Goal: Task Accomplishment & Management: Manage account settings

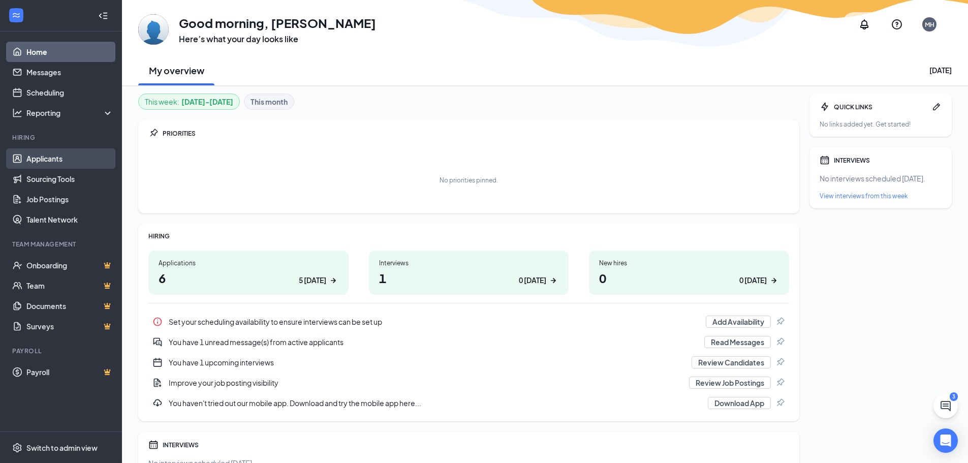
click at [31, 163] on link "Applicants" at bounding box center [69, 158] width 87 height 20
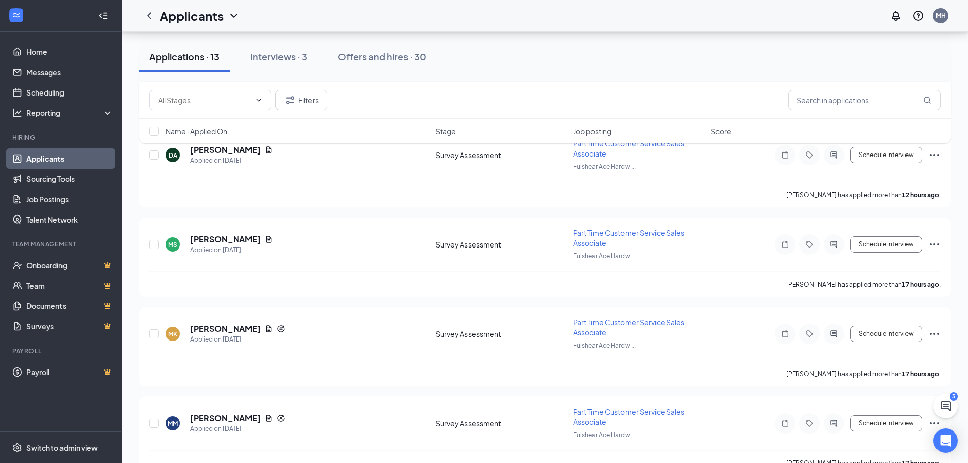
scroll to position [203, 0]
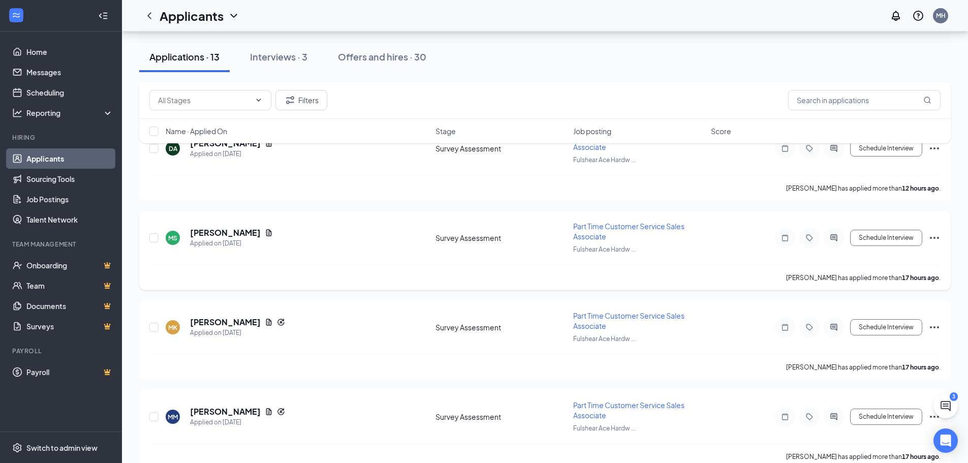
click at [932, 237] on icon "Ellipses" at bounding box center [934, 238] width 12 height 12
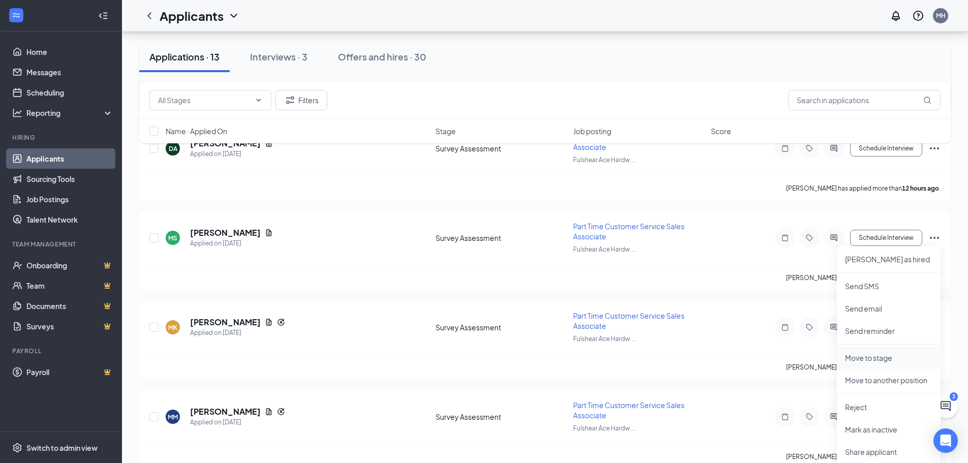
click at [863, 356] on p "Move to stage" at bounding box center [888, 358] width 87 height 10
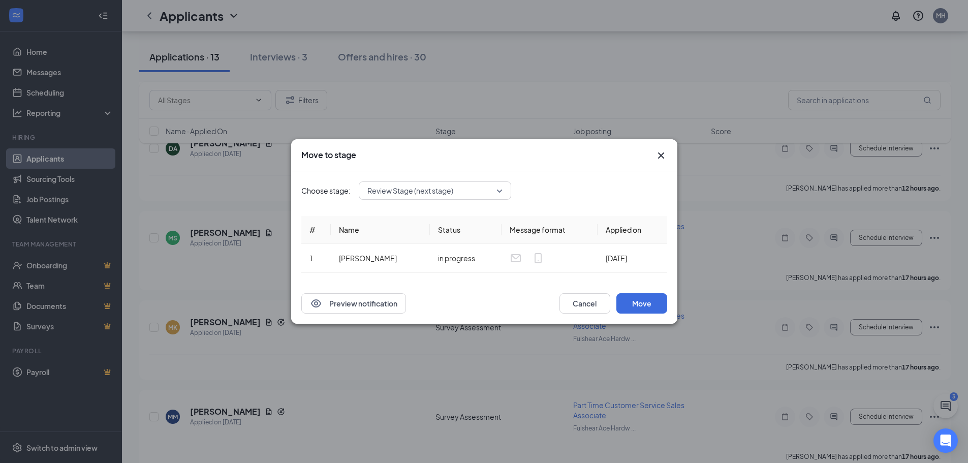
click at [504, 191] on div "Review Stage (next stage)" at bounding box center [435, 190] width 152 height 18
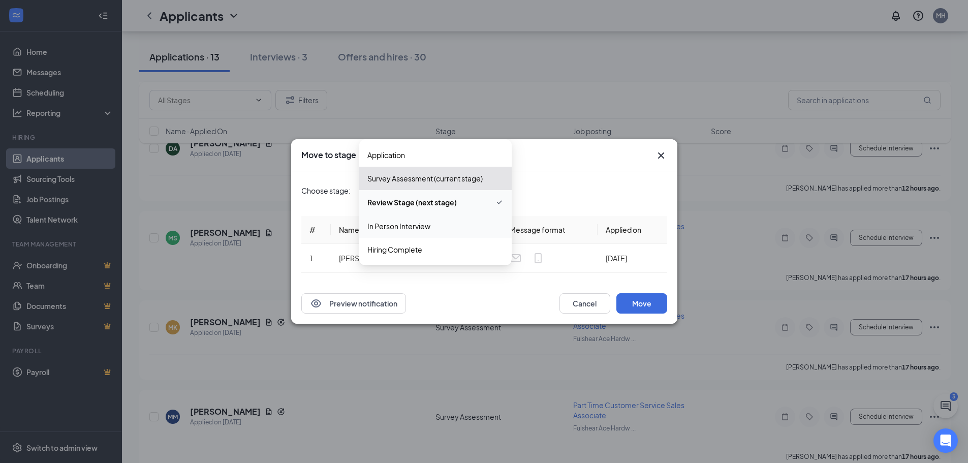
click at [415, 230] on span "In Person Interview" at bounding box center [398, 225] width 63 height 11
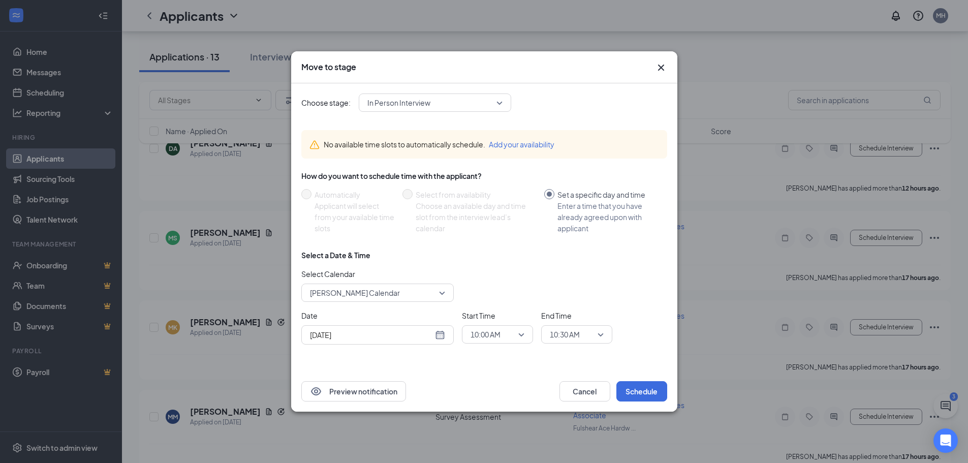
click at [442, 339] on div "[DATE]" at bounding box center [377, 334] width 135 height 11
click at [424, 200] on button "button" at bounding box center [422, 197] width 11 height 20
type input "[DATE]"
click at [335, 235] on div "1" at bounding box center [335, 235] width 12 height 12
click at [644, 394] on button "Schedule" at bounding box center [641, 391] width 51 height 20
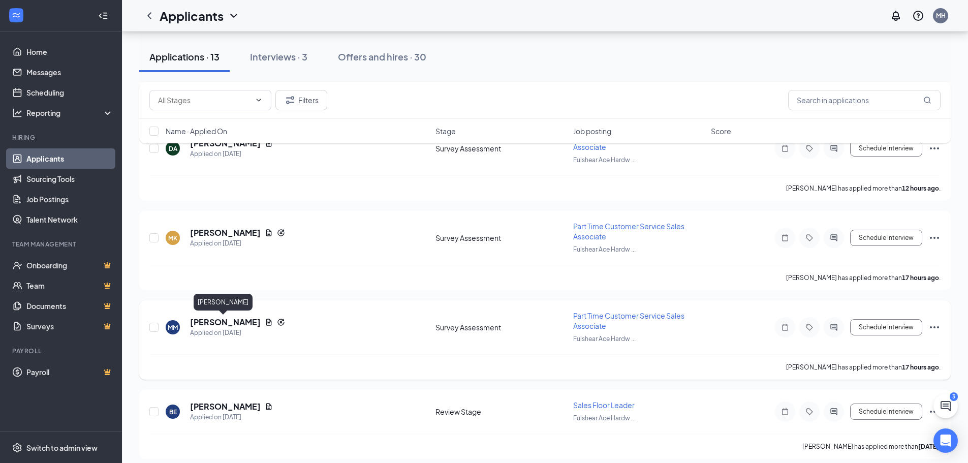
click at [237, 325] on h5 "[PERSON_NAME]" at bounding box center [225, 321] width 71 height 11
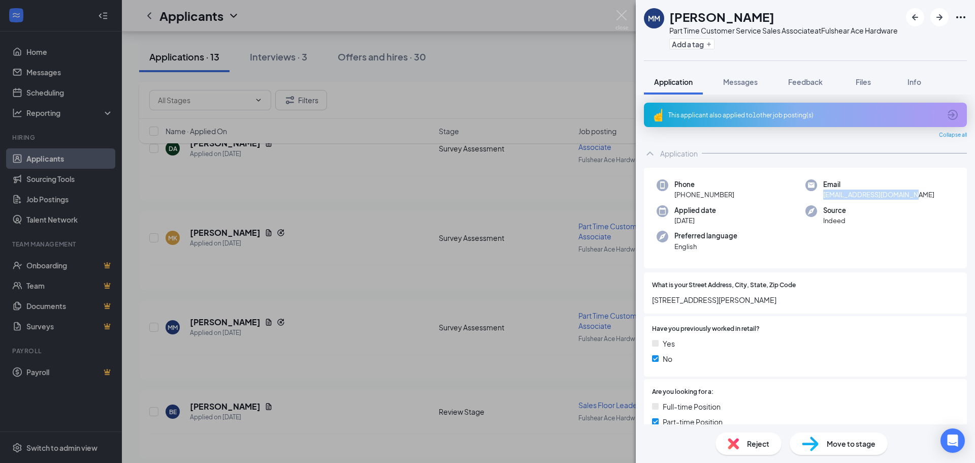
drag, startPoint x: 905, startPoint y: 206, endPoint x: 820, endPoint y: 208, distance: 84.9
click at [820, 200] on div "Email [EMAIL_ADDRESS][DOMAIN_NAME]" at bounding box center [880, 189] width 149 height 21
copy span "[EMAIL_ADDRESS][DOMAIN_NAME]"
click at [316, 199] on div "[PERSON_NAME] [PERSON_NAME] Part Time Customer Service Sales Associate at Fulsh…" at bounding box center [487, 231] width 975 height 463
click at [621, 14] on img at bounding box center [622, 20] width 13 height 20
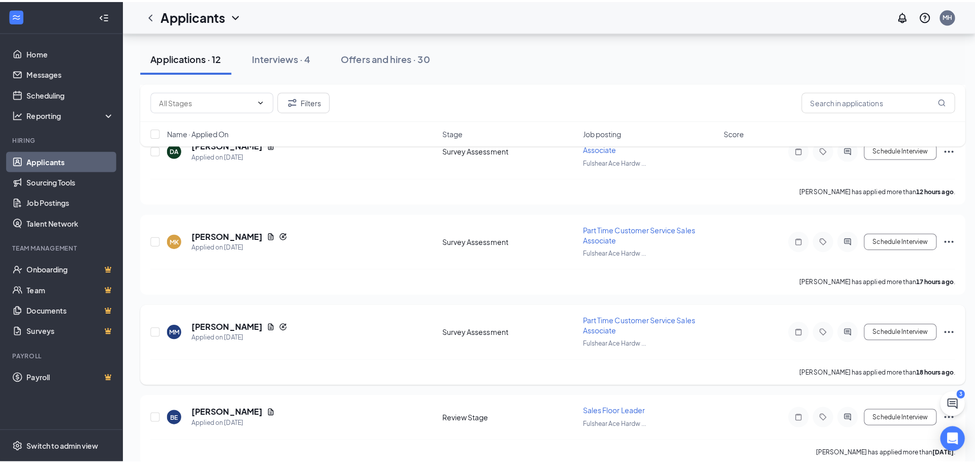
scroll to position [254, 0]
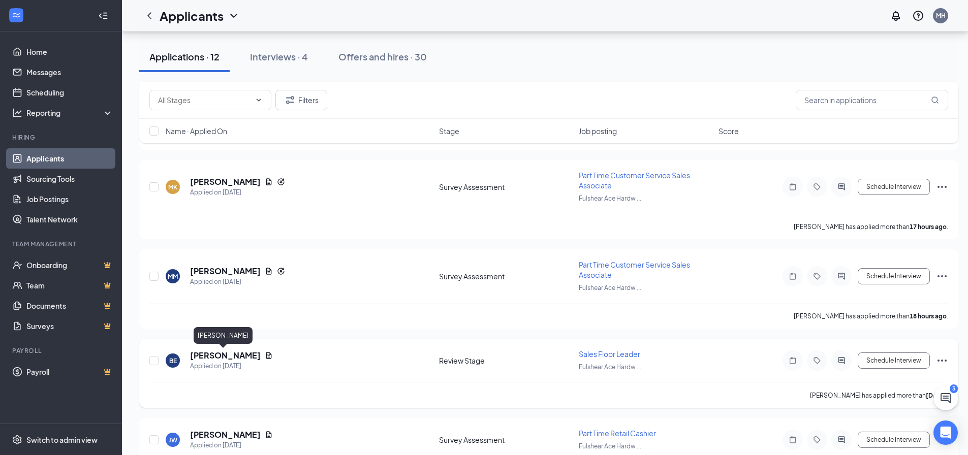
click at [227, 358] on h5 "[PERSON_NAME]" at bounding box center [225, 355] width 71 height 11
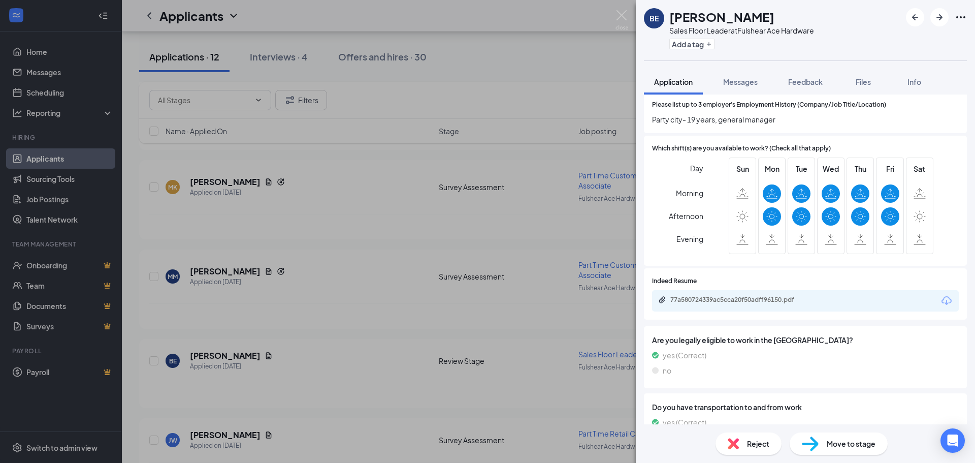
scroll to position [457, 0]
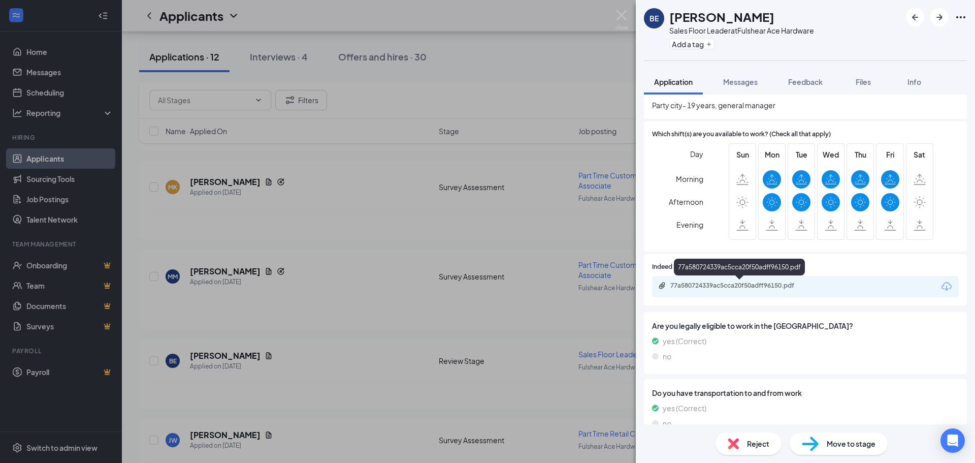
click at [707, 288] on div "77a580724339ac5cca20f50adff96150.pdf" at bounding box center [742, 285] width 142 height 8
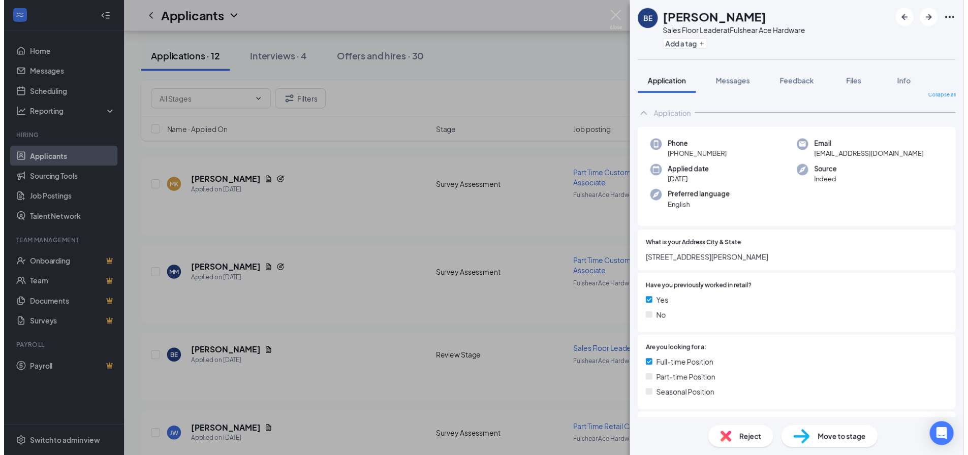
scroll to position [0, 0]
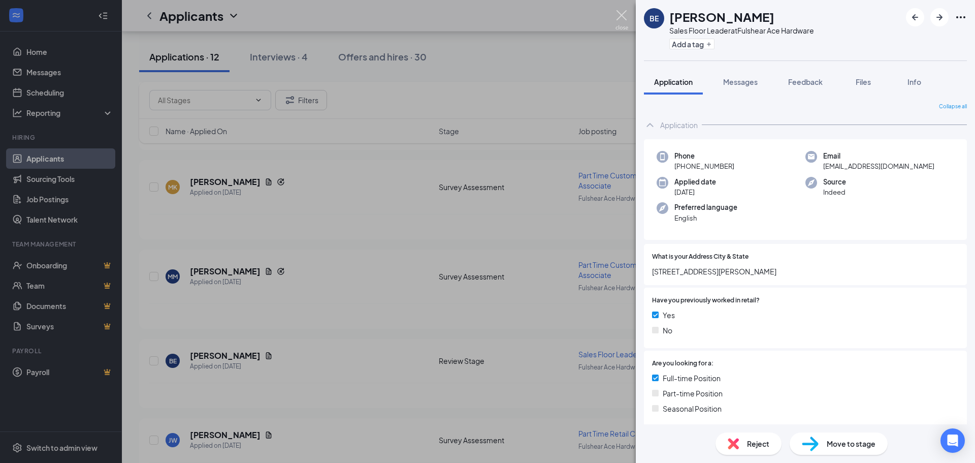
drag, startPoint x: 621, startPoint y: 17, endPoint x: 525, endPoint y: 1, distance: 98.0
click at [621, 17] on img at bounding box center [622, 20] width 13 height 20
